Goal: Find specific page/section: Find specific page/section

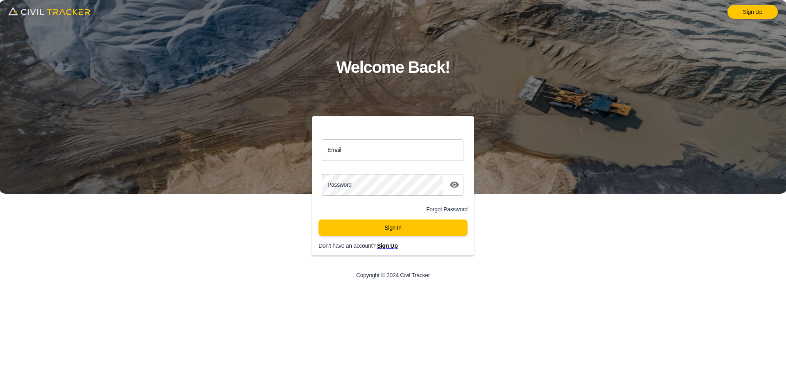
click at [377, 149] on input "Email" at bounding box center [393, 150] width 142 height 22
type input "support@civiltracker.xyz"
click at [404, 230] on button "Sign In" at bounding box center [392, 227] width 149 height 16
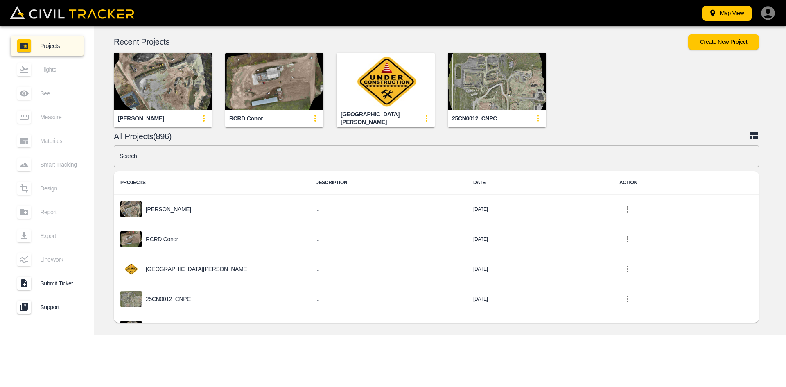
click at [238, 266] on div "[GEOGRAPHIC_DATA][PERSON_NAME]" at bounding box center [211, 269] width 182 height 16
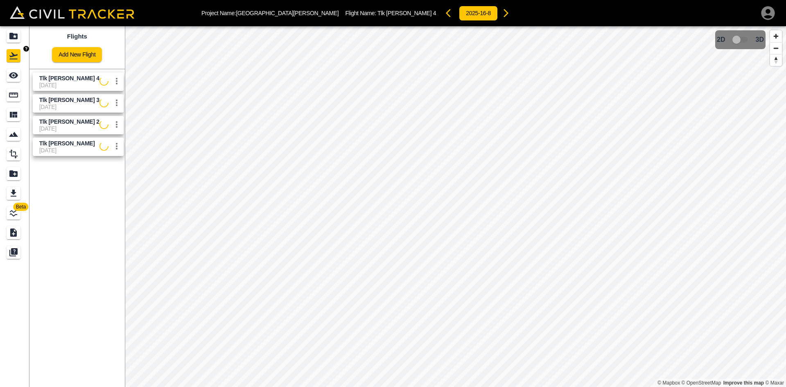
drag, startPoint x: 17, startPoint y: 37, endPoint x: 413, endPoint y: 386, distance: 528.2
click at [17, 37] on icon "Projects" at bounding box center [13, 36] width 8 height 7
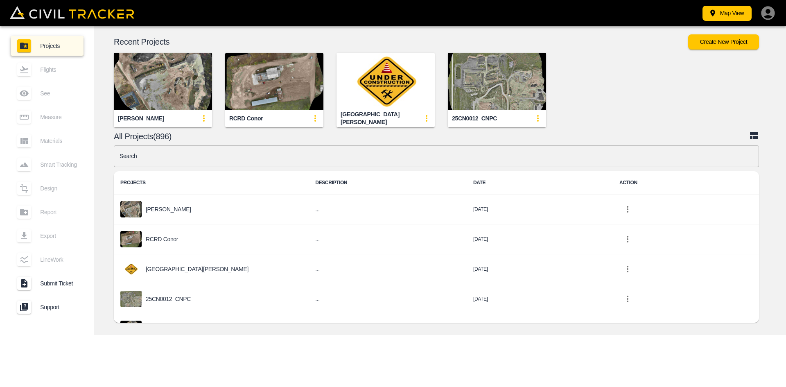
click at [176, 155] on input "text" at bounding box center [436, 156] width 645 height 22
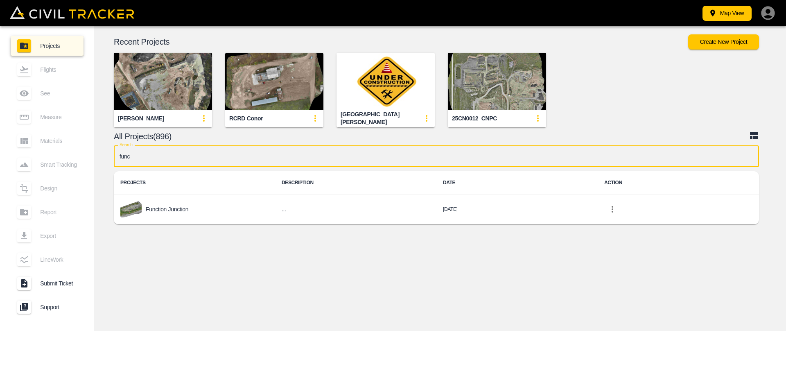
type input "func"
click at [154, 212] on p "Function Junction" at bounding box center [167, 209] width 43 height 7
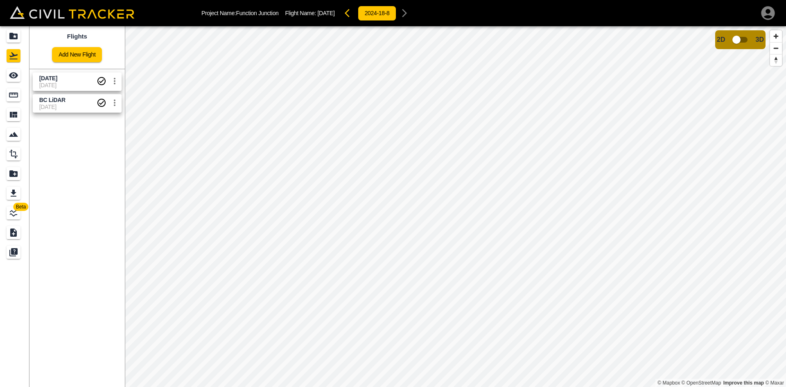
click at [55, 103] on span "BC LiDAR" at bounding box center [67, 100] width 57 height 8
click at [15, 192] on icon "Export" at bounding box center [14, 192] width 6 height 7
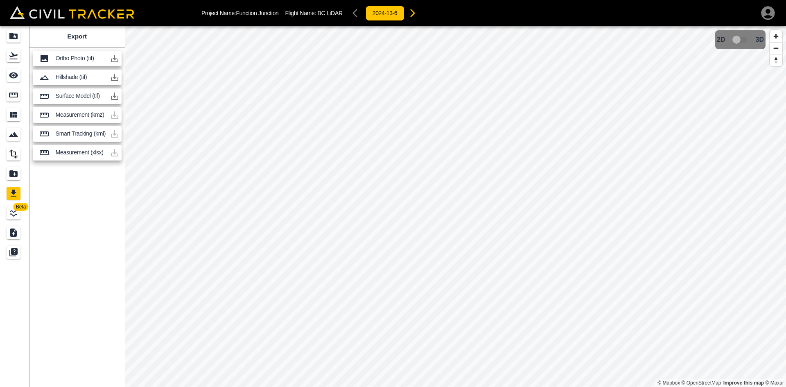
click at [115, 97] on icon "button" at bounding box center [114, 95] width 7 height 7
